Goal: Task Accomplishment & Management: Complete application form

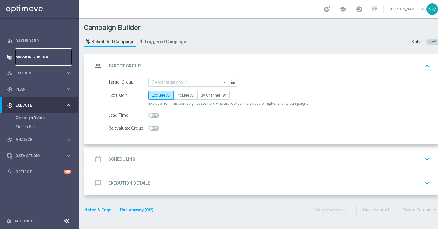
click at [31, 60] on link "Mission Control" at bounding box center [44, 57] width 56 height 16
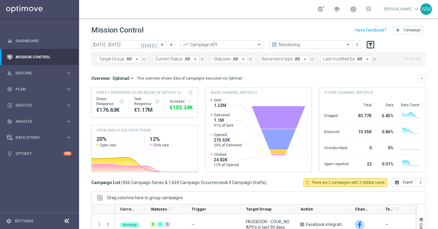
click at [369, 46] on icon "filter_alt" at bounding box center [370, 44] width 5 height 5
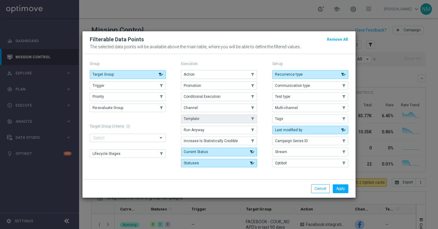
click at [207, 119] on button "Template" at bounding box center [219, 119] width 76 height 9
click at [342, 187] on button "Apply" at bounding box center [341, 189] width 16 height 9
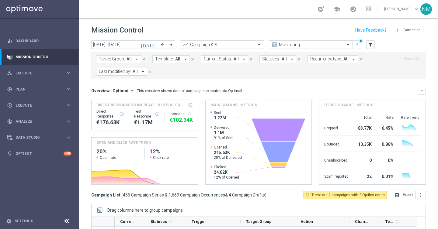
click at [183, 58] on icon "arrow_drop_down" at bounding box center [185, 59] width 5 height 5
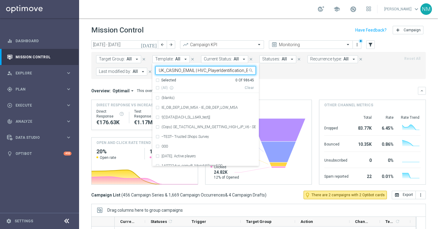
scroll to position [0, 11]
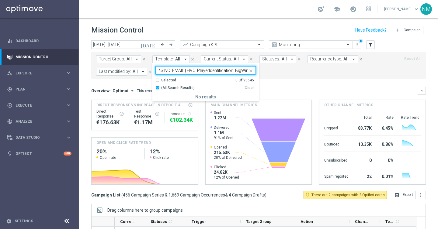
type input "UK_CASINO_EMAIL | HVC_PlayerIdentification_BigWin"
click at [274, 82] on mini-dashboard "Overview: Optimail arrow_drop_down This overview shows data of campaigns execut…" at bounding box center [258, 135] width 335 height 112
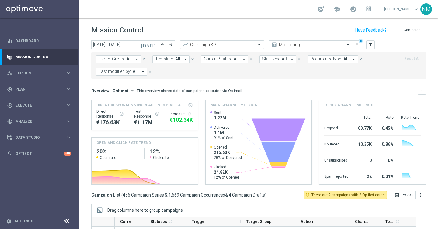
click at [192, 59] on icon "close" at bounding box center [192, 59] width 4 height 4
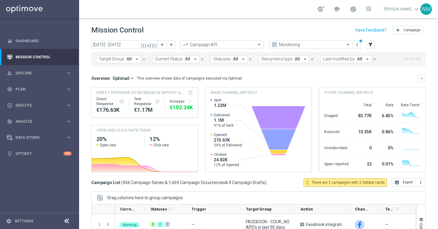
click at [139, 58] on button "Target Group: All arrow_drop_down" at bounding box center [118, 59] width 45 height 8
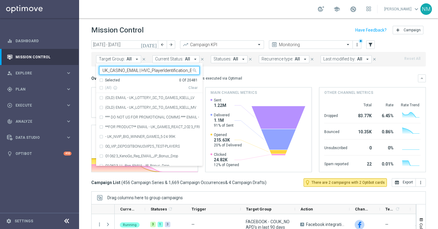
scroll to position [0, 11]
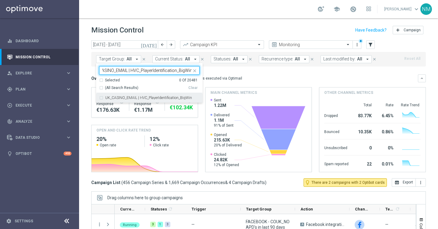
click at [133, 97] on label "UK_CASINO_EMAIL | HVC_PlayerIdentification_BigWin" at bounding box center [148, 98] width 87 height 4
type input "UK_CASINO_EMAIL | HVC_PlayerIdentification_BigWin"
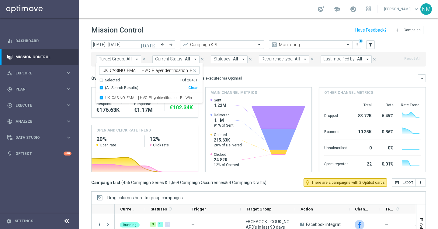
click at [257, 77] on div "Overview: Optimail arrow_drop_down This overview shows data of campaigns execut…" at bounding box center [254, 78] width 327 height 5
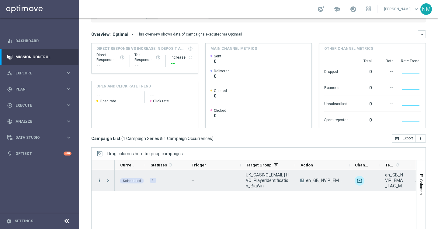
scroll to position [57, 0]
click at [99, 180] on icon "more_vert" at bounding box center [99, 180] width 5 height 5
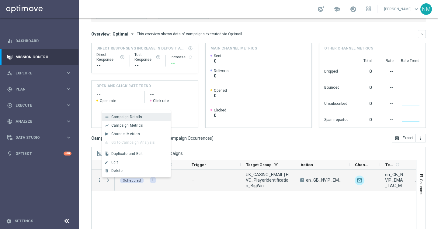
click at [138, 117] on span "Campaign Details" at bounding box center [126, 117] width 31 height 4
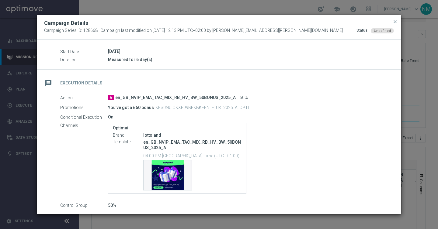
scroll to position [66, 0]
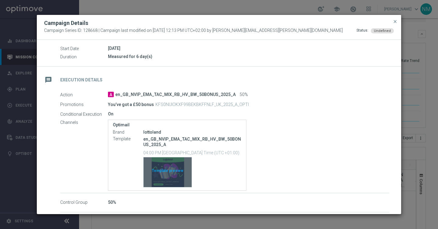
click at [177, 170] on div "Template preview" at bounding box center [168, 173] width 48 height 30
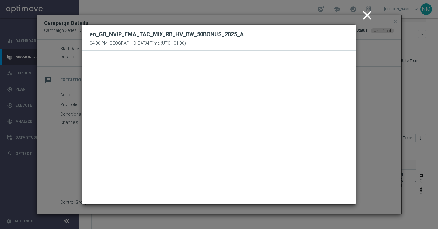
click at [369, 15] on icon "close" at bounding box center [367, 15] width 15 height 15
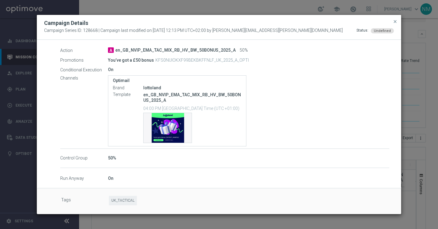
scroll to position [0, 0]
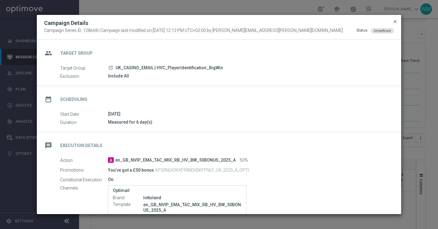
click at [395, 22] on span "close" at bounding box center [395, 21] width 5 height 5
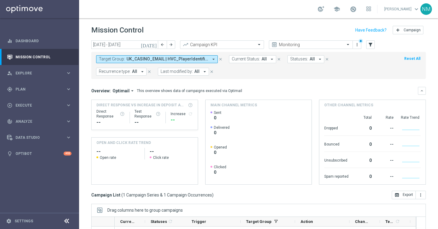
click at [149, 58] on span "UK_CASINO_EMAIL | HVC_PlayerIdentification_BigWin" at bounding box center [168, 59] width 82 height 5
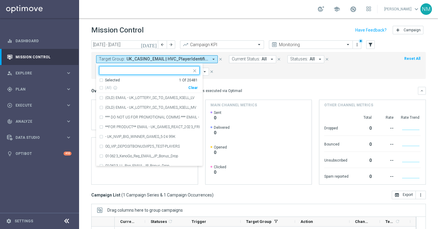
click at [0, 0] on div "Clear" at bounding box center [0, 0] width 0 height 0
click at [177, 72] on input "text" at bounding box center [147, 70] width 89 height 5
paste input "UK_CASINO_EMAIL | HVC_PlayerIdentification_Big Loss_BigDeps"
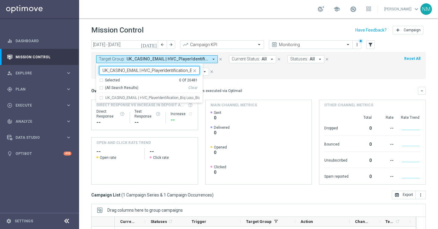
scroll to position [0, 31]
click at [165, 96] on div "UK_CASINO_EMAIL | HVC_PlayerIdentification_Big Loss_BigDeps" at bounding box center [149, 98] width 100 height 10
type input "UK_CASINO_EMAIL | HVC_PlayerIdentification_Big Loss_BigDeps"
click at [239, 81] on mini-dashboard "Overview: Optimail arrow_drop_down This overview shows data of campaigns execut…" at bounding box center [258, 135] width 335 height 112
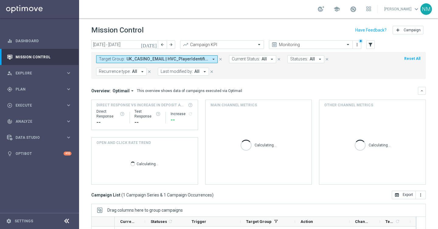
scroll to position [87, 0]
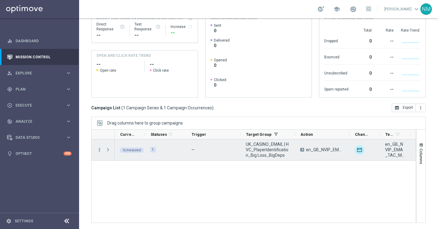
click at [98, 148] on icon "more_vert" at bounding box center [99, 149] width 5 height 5
click at [127, 156] on div "Campaign Details" at bounding box center [139, 154] width 57 height 4
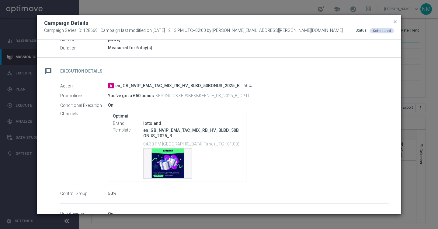
scroll to position [99, 0]
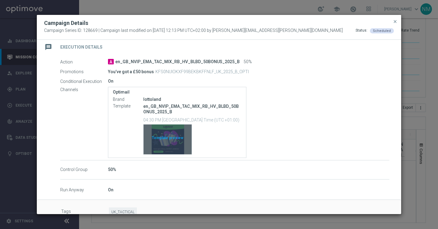
click at [165, 139] on div "Template preview" at bounding box center [168, 140] width 48 height 30
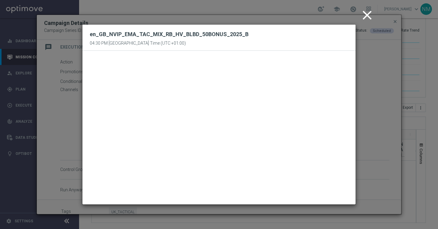
click at [374, 16] on icon "close" at bounding box center [367, 15] width 15 height 15
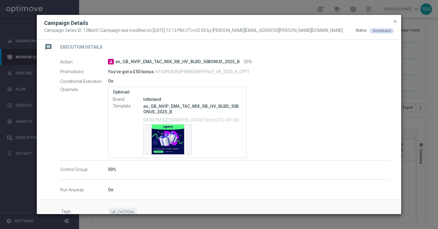
click at [395, 18] on button "close" at bounding box center [395, 21] width 6 height 7
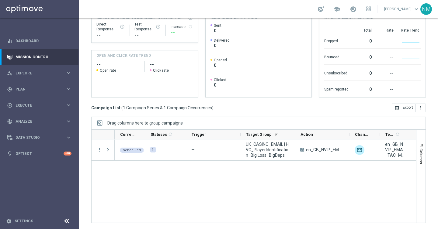
scroll to position [0, 0]
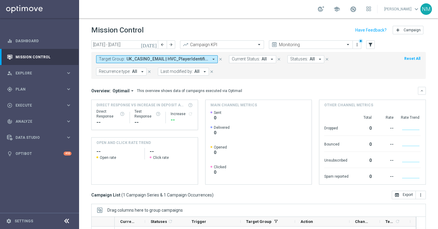
click at [171, 63] on button "Target Group: UK_CASINO_EMAIL | HVC_PlayerIdentification_Big Loss_BigDeps arrow…" at bounding box center [157, 59] width 122 height 8
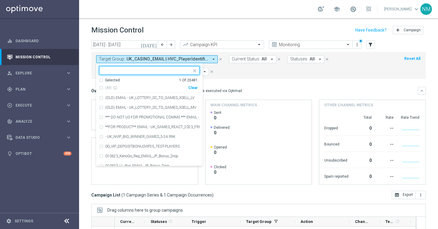
click at [193, 85] on div "(All) info_outline Clear" at bounding box center [148, 87] width 99 height 8
click at [0, 0] on div "Clear" at bounding box center [0, 0] width 0 height 0
click at [180, 71] on input "text" at bounding box center [147, 70] width 89 height 5
paste input "UK_CASINO_EMAIL | HVC_PlayerIdentification_BigDrop"
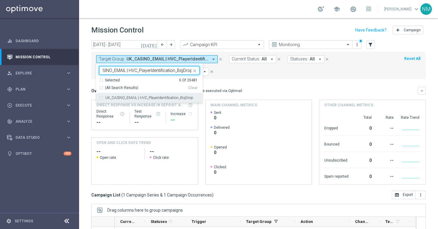
click at [173, 101] on div "UK_CASINO_EMAIL | HVC_PlayerIdentification_BigDrop" at bounding box center [149, 98] width 100 height 10
type input "UK_CASINO_EMAIL | HVC_PlayerIdentification_BigDrop"
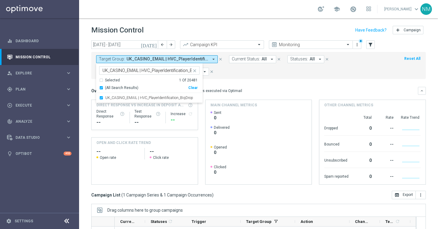
click at [228, 84] on mini-dashboard "Overview: Optimail arrow_drop_down This overview shows data of campaigns execut…" at bounding box center [258, 135] width 335 height 112
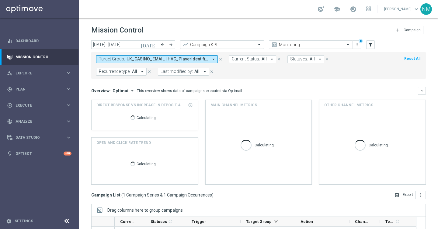
scroll to position [87, 0]
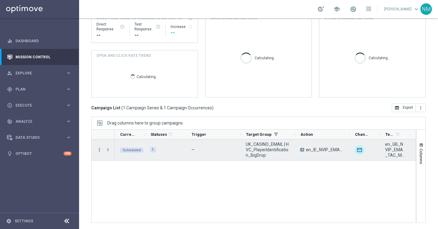
click at [99, 149] on icon "more_vert" at bounding box center [99, 149] width 5 height 5
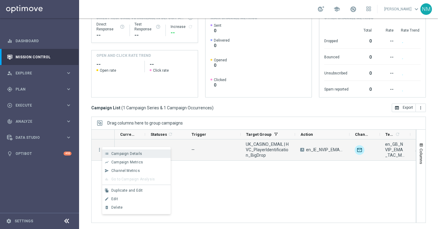
click at [120, 154] on span "Campaign Details" at bounding box center [126, 154] width 31 height 4
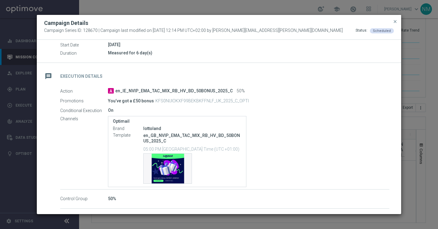
scroll to position [75, 0]
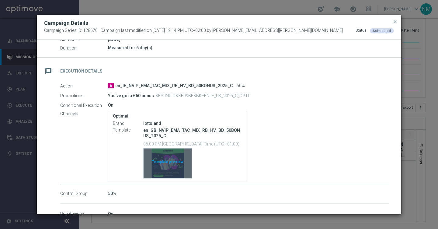
click at [164, 166] on div "Template preview" at bounding box center [168, 164] width 48 height 30
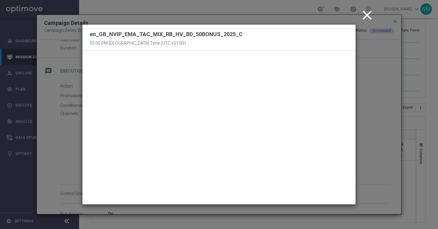
click at [368, 19] on icon "close" at bounding box center [367, 15] width 15 height 15
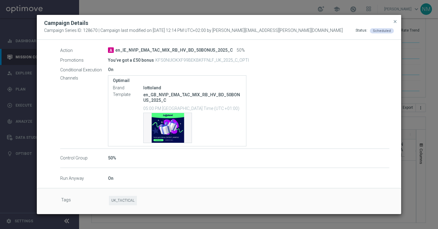
scroll to position [0, 0]
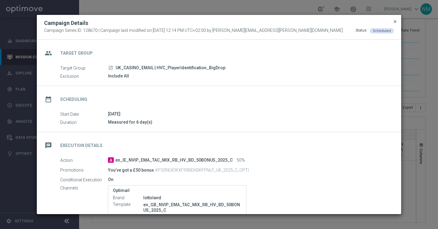
click at [396, 21] on span "close" at bounding box center [395, 21] width 5 height 5
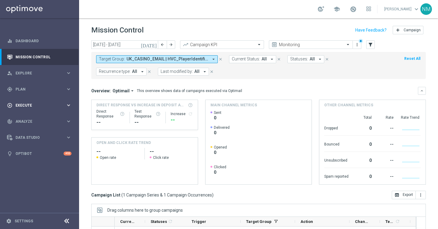
click at [44, 106] on span "Execute" at bounding box center [41, 106] width 50 height 4
click at [35, 117] on link "Campaign Builder" at bounding box center [39, 118] width 47 height 5
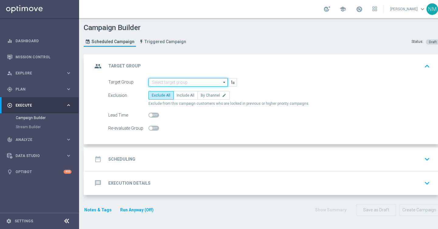
click at [174, 82] on input at bounding box center [187, 82] width 79 height 9
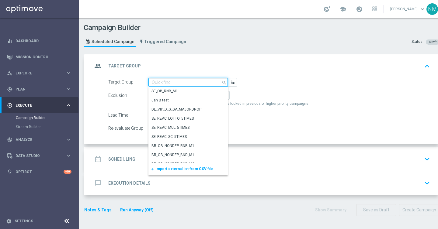
paste input "UK_CASINO_APP | Games React | 15 Free Spins | Excl. Sports, Live Casino"
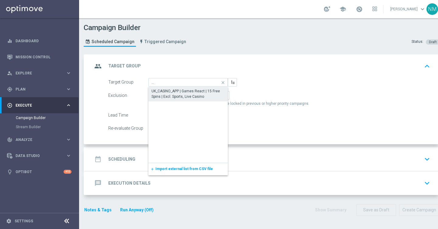
click at [177, 92] on div "UK_CASINO_APP | Games React | 15 Free Spins | Excl. Sports, Live Casino" at bounding box center [188, 94] width 73 height 11
type input "UK_CASINO_APP | Games React | 15 Free Spins | Excl. Sports, Live Casino"
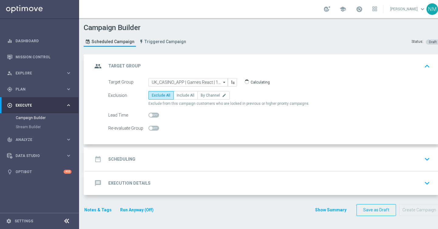
click at [178, 100] on div "Exclusion Exclude All Include All By Channel edit Exclude from this campaign cu…" at bounding box center [269, 98] width 322 height 15
checkbox input "true"
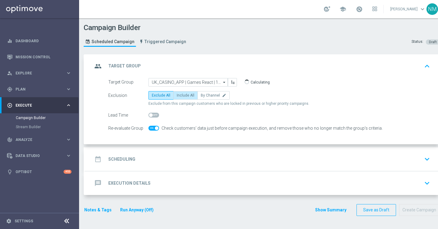
click at [178, 99] on label "Include All" at bounding box center [185, 95] width 24 height 9
click at [178, 99] on input "Include All" at bounding box center [179, 97] width 4 height 4
radio input "true"
click at [152, 162] on div "date_range Scheduling keyboard_arrow_down" at bounding box center [262, 160] width 340 height 12
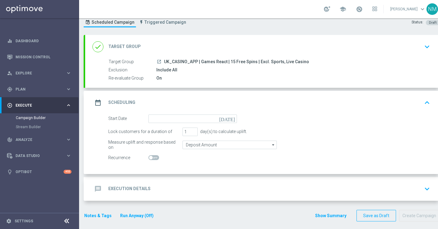
scroll to position [24, 0]
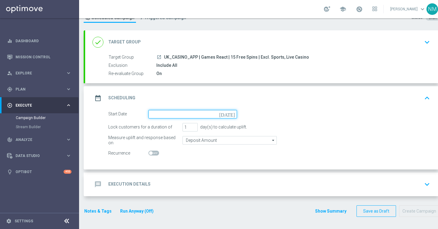
click at [169, 112] on input at bounding box center [192, 114] width 89 height 9
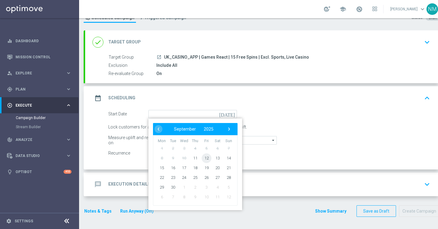
drag, startPoint x: 201, startPoint y: 157, endPoint x: 207, endPoint y: 157, distance: 5.5
click at [207, 157] on span "12" at bounding box center [207, 158] width 10 height 10
type input "12 Sep 2025"
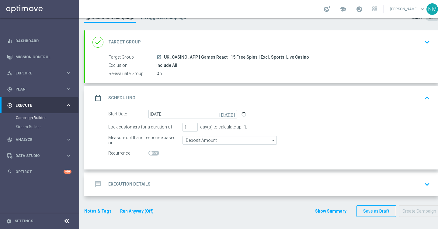
click at [174, 198] on form "done Target Group keyboard_arrow_down Target Group launch UK_CASINO_APP | Games…" at bounding box center [262, 123] width 356 height 187
click at [173, 189] on div "message Execution Details keyboard_arrow_down" at bounding box center [262, 185] width 340 height 12
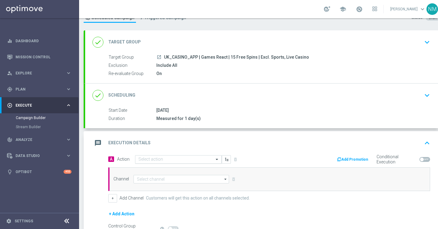
click at [153, 155] on div "A Action Select action delete_forever" at bounding box center [187, 159] width 166 height 9
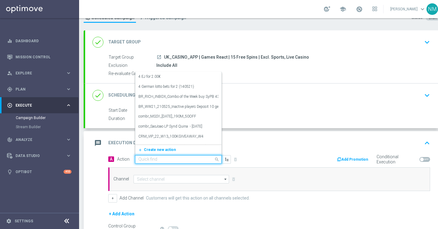
click at [154, 156] on div "Quick find" at bounding box center [178, 159] width 87 height 9
paste input "en_GB__GAMES_REACT_W37__NVIP_APP_TAC_GM"
type input "en_GB__GAMES_REACT_W37__NVIP_APP_TAC_GM"
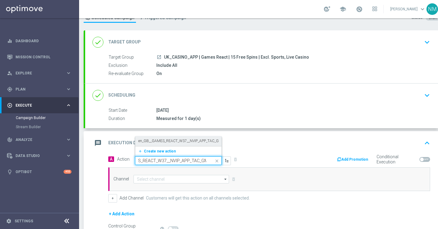
click at [162, 141] on label "en_GB__GAMES_REACT_W37__NVIP_APP_TAC_GM" at bounding box center [180, 141] width 84 height 5
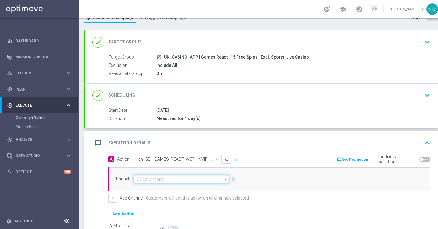
click at [159, 179] on input at bounding box center [182, 179] width 96 height 9
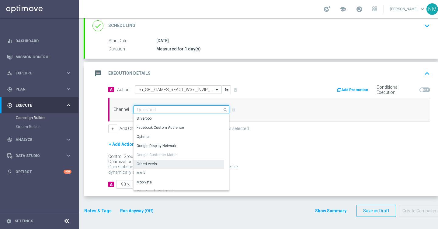
scroll to position [161, 0]
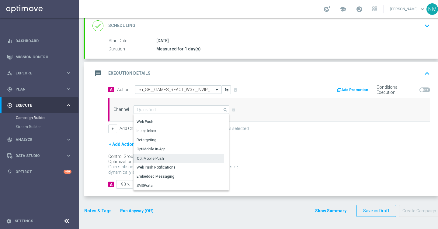
click at [157, 160] on div "OptiMobile Push" at bounding box center [150, 158] width 27 height 5
type input "OptiMobile Push"
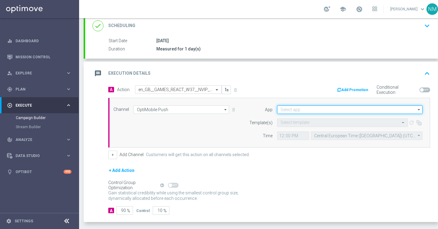
click at [345, 110] on input at bounding box center [349, 110] width 145 height 9
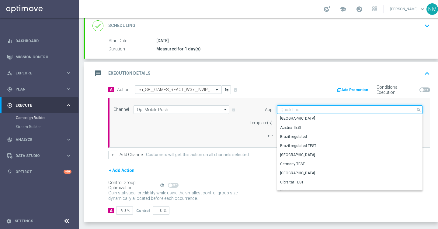
paste input "en_GB__GAMES_REACT_W37__NVIP_APP_TAC_GM"
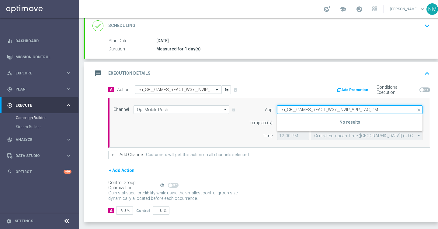
type input "en_GB__GAMES_REACT_W37__NVIP_APP_TAC_GM"
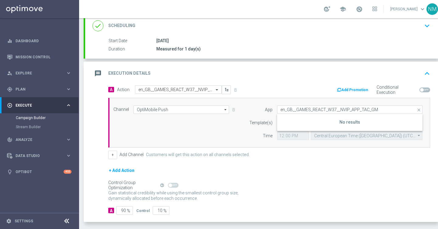
click at [257, 117] on form "App en_GB__GAMES_REACT_W37__NVIP_APP_TAC_GM close Drag here to set row groups D…" at bounding box center [334, 123] width 176 height 35
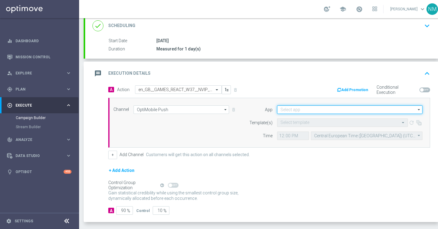
click at [300, 111] on input at bounding box center [349, 110] width 145 height 9
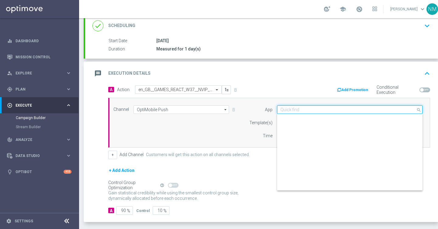
scroll to position [252, 0]
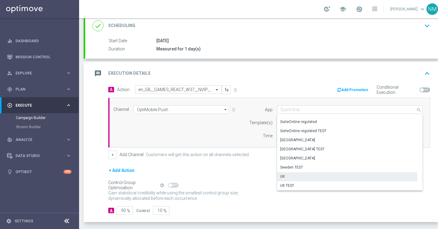
click at [293, 175] on div "UK" at bounding box center [347, 177] width 140 height 9
type input "UK"
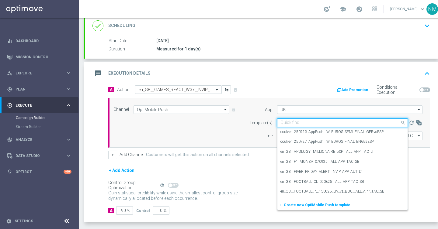
click at [296, 122] on input "text" at bounding box center [337, 122] width 112 height 5
paste input "en_GB__GAMES_REACT_W37__NVIP_APP_TAC_GM"
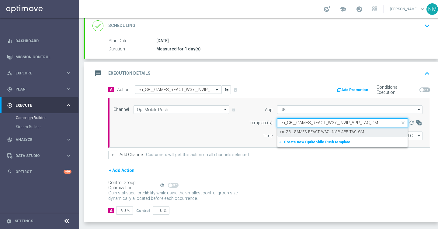
click at [301, 132] on label "en_GB__GAMES_REACT_W37__NVIP_APP_TAC_GM" at bounding box center [323, 132] width 84 height 5
type input "en_GB__GAMES_REACT_W37__NVIP_APP_TAC_GM"
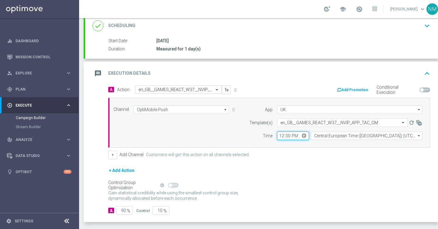
click at [304, 135] on input "12:00" at bounding box center [293, 136] width 32 height 9
type input "16:00"
click at [337, 155] on div "+ Add Channel Customers will get this action on all channels selected." at bounding box center [269, 155] width 322 height 9
click at [334, 138] on input "Central European Time (Budapest) (UTC +02:00)" at bounding box center [367, 136] width 112 height 9
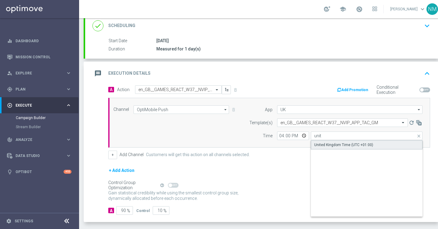
click at [336, 148] on div "United Kingdom Time (UTC +01:00)" at bounding box center [367, 145] width 112 height 9
type input "United Kingdom Time (UTC +01:00)"
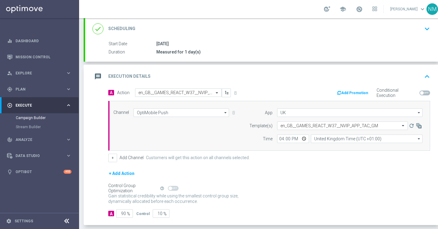
scroll to position [90, 0]
click at [358, 96] on button "Add Promotion" at bounding box center [353, 93] width 34 height 7
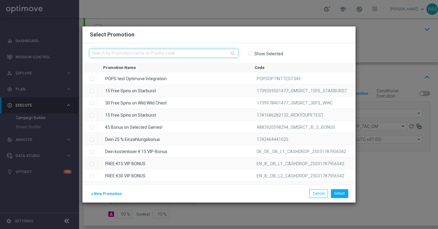
click at [174, 55] on input "text" at bounding box center [164, 53] width 148 height 9
paste input "W37_25_UK_GAMESREACT_15FS_1757322041721"
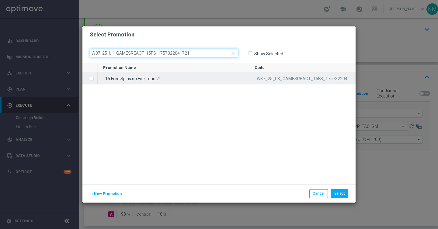
type input "W37_25_UK_GAMESREACT_15FS_1757322041721"
click at [158, 77] on div "15 Free Spins on Fire Toad 2!" at bounding box center [174, 78] width 152 height 12
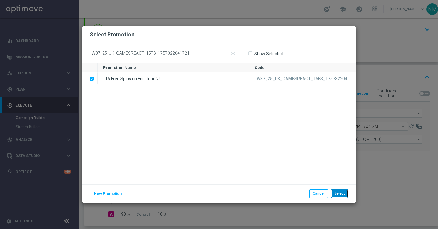
click at [342, 191] on button "Select" at bounding box center [339, 194] width 17 height 9
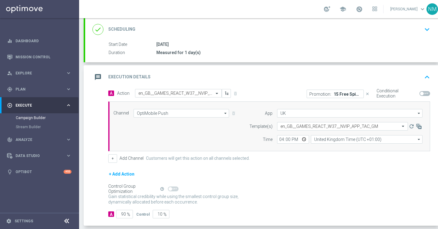
scroll to position [120, 0]
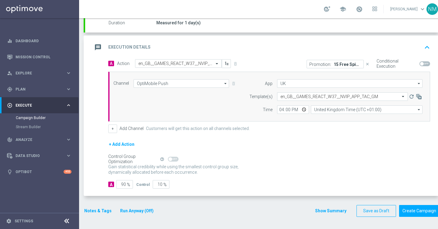
click at [425, 62] on span at bounding box center [425, 63] width 11 height 5
click at [425, 62] on input "checkbox" at bounding box center [425, 63] width 11 height 5
checkbox input "true"
click at [89, 218] on div "done Target Group keyboard_arrow_down Target Group launch UK_CASINO_APP | Games…" at bounding box center [262, 79] width 356 height 289
click at [90, 210] on button "Notes & Tags" at bounding box center [98, 211] width 29 height 8
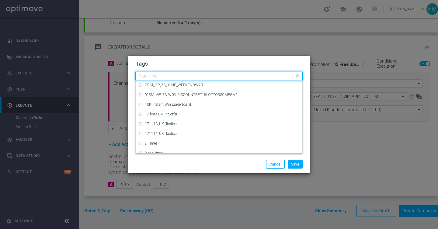
click at [205, 79] on input "text" at bounding box center [217, 76] width 156 height 5
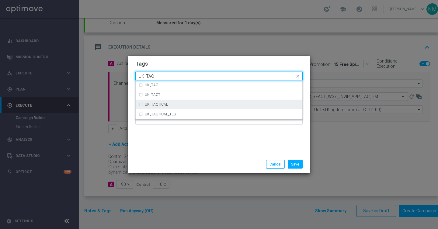
click at [184, 102] on div "UK_TACTICAL" at bounding box center [219, 105] width 161 height 10
type input "UK_TAC"
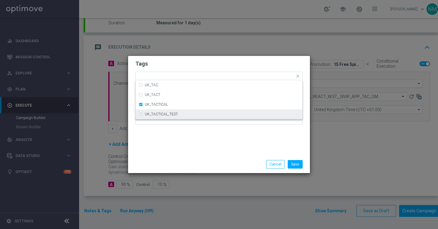
click at [205, 137] on div "Tags Quick find × UK_TACTICAL UK_TAC UK_TACT UK_TACTICAL UK_TACTICAL_TEST Notes" at bounding box center [219, 106] width 182 height 100
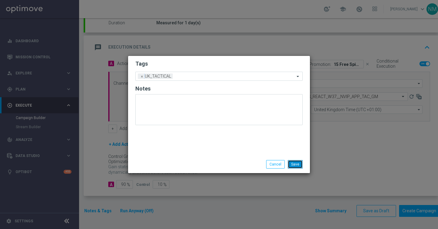
click at [298, 162] on button "Save" at bounding box center [295, 164] width 15 height 9
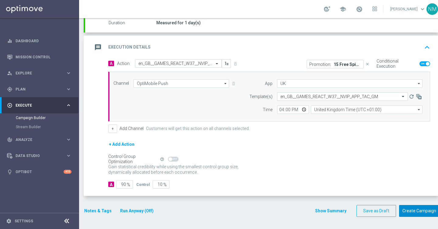
click at [424, 215] on button "Create Campaign" at bounding box center [419, 211] width 40 height 12
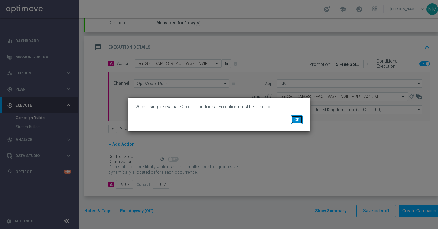
click at [301, 117] on button "OK" at bounding box center [297, 120] width 12 height 9
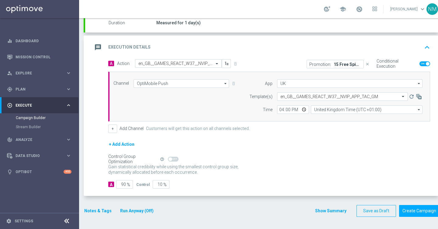
scroll to position [0, 0]
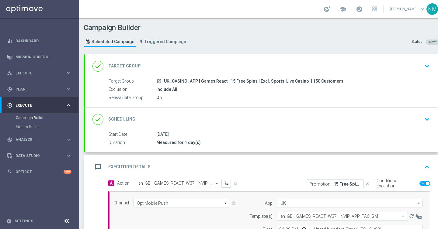
click at [189, 99] on div "On" at bounding box center [291, 98] width 271 height 6
click at [225, 77] on div "done Target Group keyboard_arrow_down" at bounding box center [262, 66] width 354 height 24
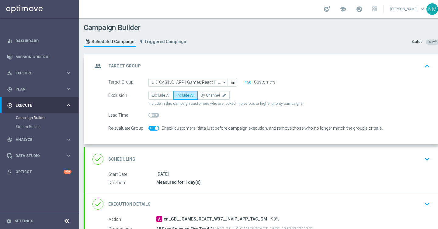
click at [159, 127] on input "checkbox" at bounding box center [153, 128] width 11 height 5
checkbox input "false"
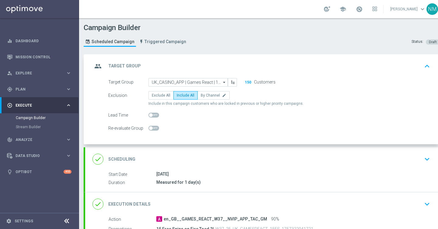
scroll to position [120, 0]
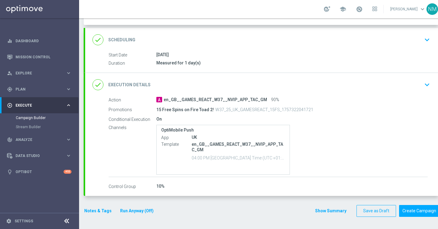
click at [435, 204] on form "group Target Group keyboard_arrow_up Target Group launch UK_CASINO_APP | Games …" at bounding box center [262, 76] width 356 height 282
click at [429, 209] on button "Create Campaign" at bounding box center [419, 211] width 40 height 12
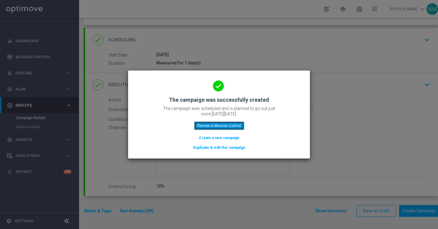
click at [222, 126] on button "Review in Mission Control" at bounding box center [219, 126] width 50 height 9
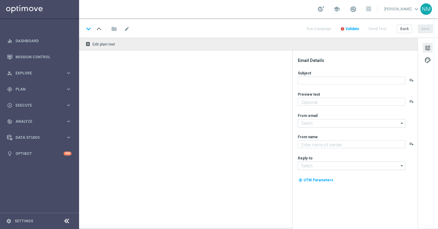
type textarea "Register [DATE] to claim your 50 Free Spins"
type textarea "Lottoland"
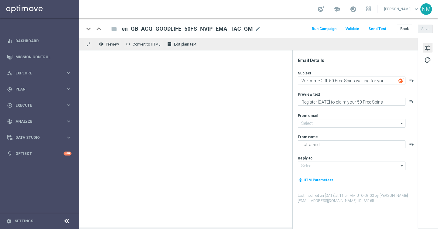
type input "[EMAIL_ADDRESS][DOMAIN_NAME]"
